Goal: Navigation & Orientation: Go to known website

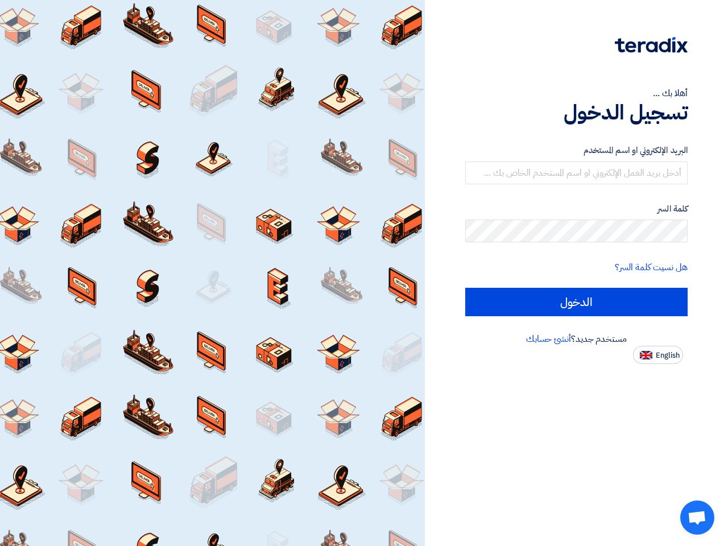
click at [364, 273] on div at bounding box center [212, 273] width 425 height 546
click at [658, 355] on span "English" at bounding box center [668, 356] width 24 height 8
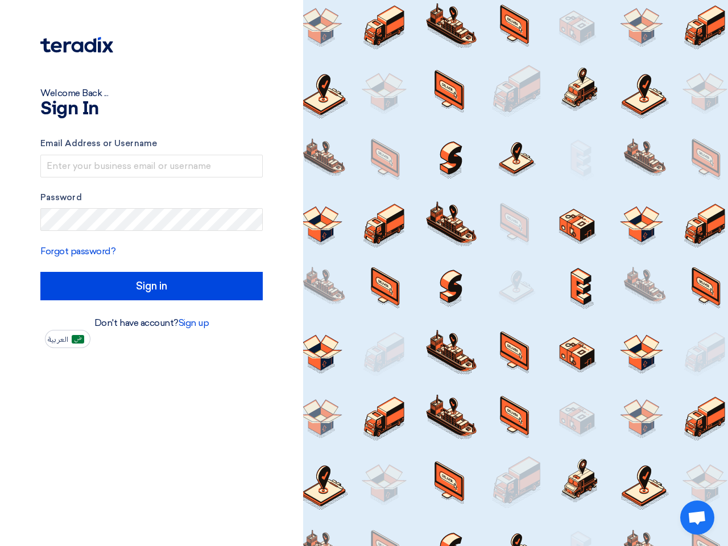
type input "Sign in"
click at [698, 518] on span "Open chat" at bounding box center [697, 519] width 19 height 16
